Goal: Find specific page/section: Find specific page/section

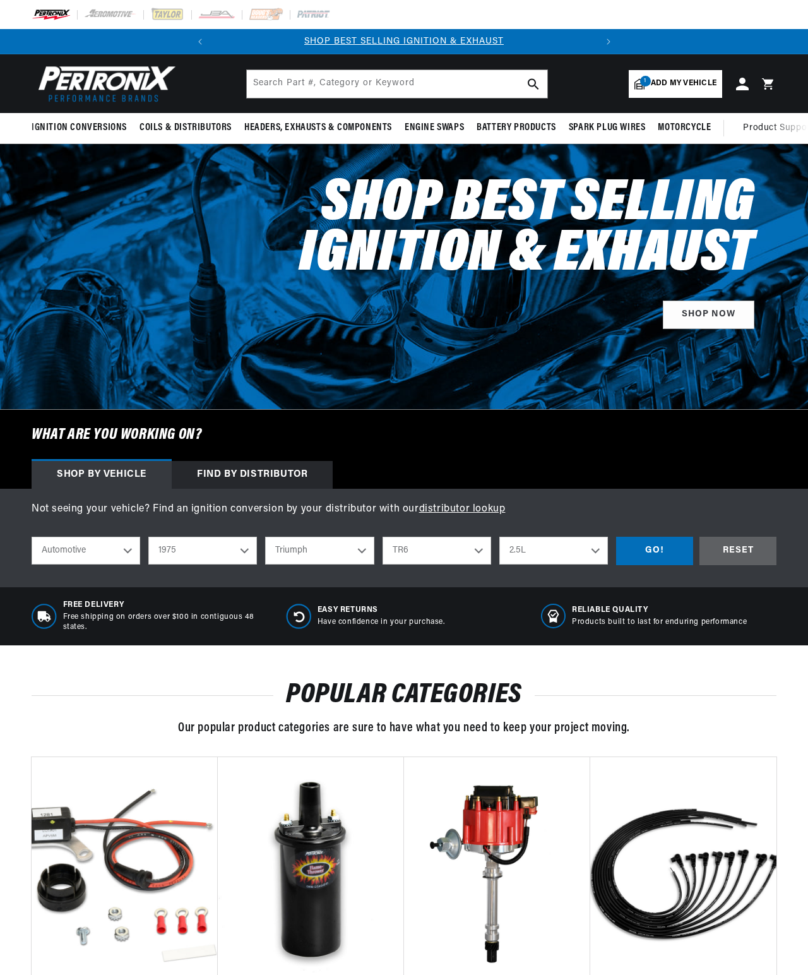
select select "1975"
select select "Triumph"
select select "TR6"
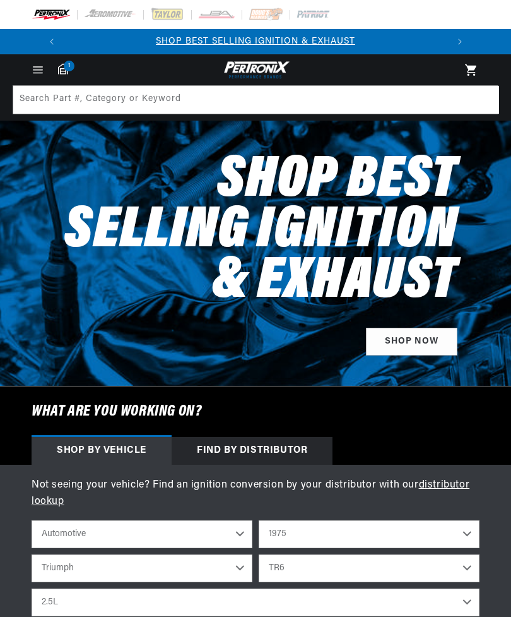
select select "1975"
select select "Triumph"
select select "TR6"
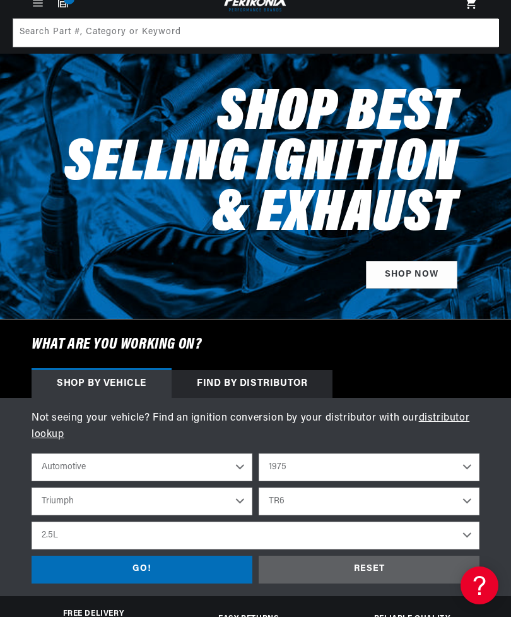
scroll to position [0, 383]
click at [164, 568] on div "GO!" at bounding box center [142, 570] width 221 height 28
